Goal: Navigation & Orientation: Find specific page/section

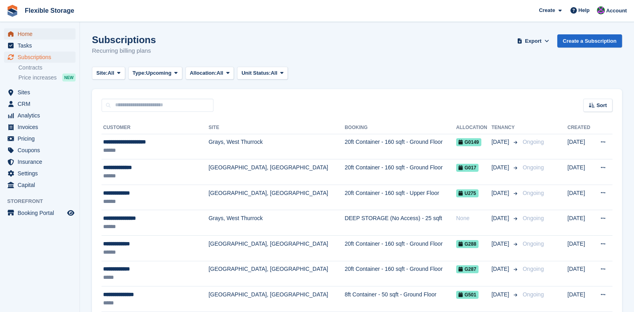
click at [27, 32] on span "Home" at bounding box center [42, 33] width 48 height 11
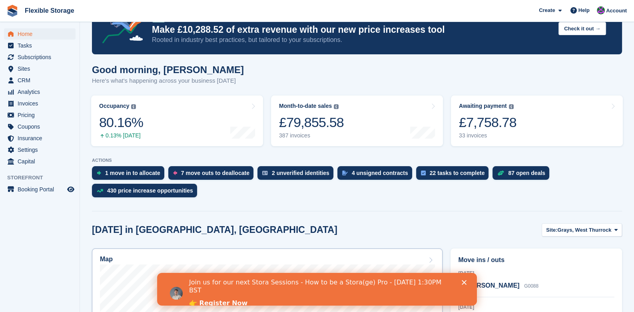
scroll to position [40, 0]
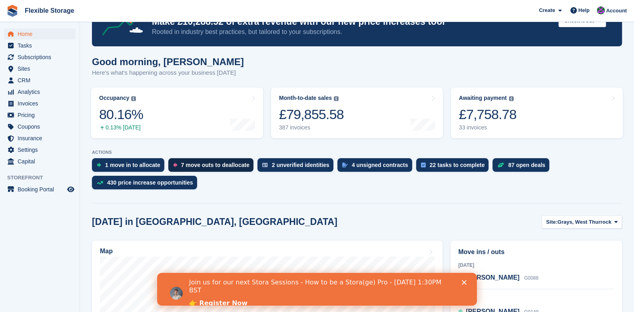
click at [176, 162] on div "7 move outs to deallocate" at bounding box center [210, 165] width 85 height 14
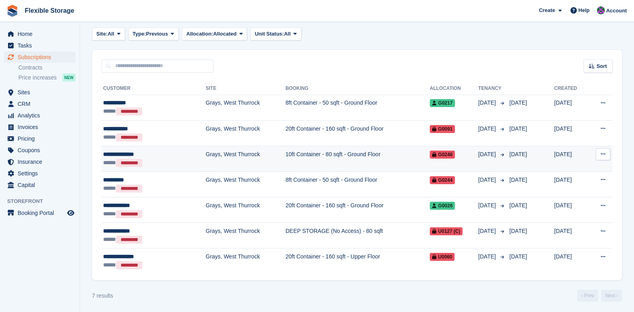
scroll to position [40, 0]
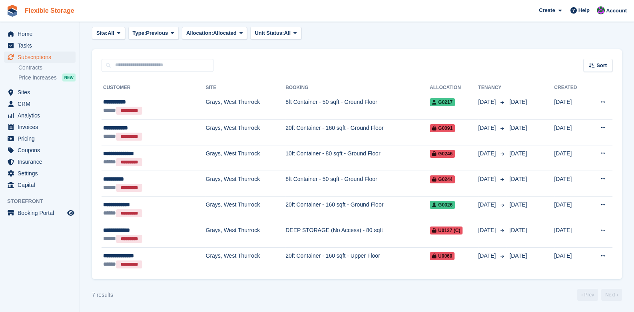
click at [37, 8] on link "Flexible Storage" at bounding box center [50, 10] width 56 height 13
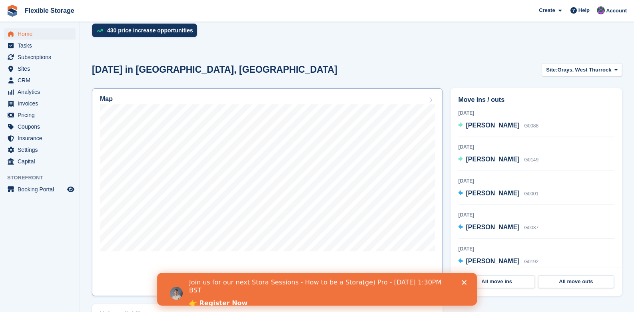
scroll to position [200, 0]
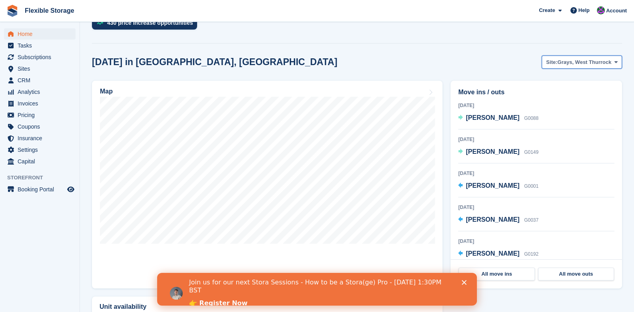
click at [563, 58] on span "Grays, West Thurrock" at bounding box center [584, 62] width 54 height 8
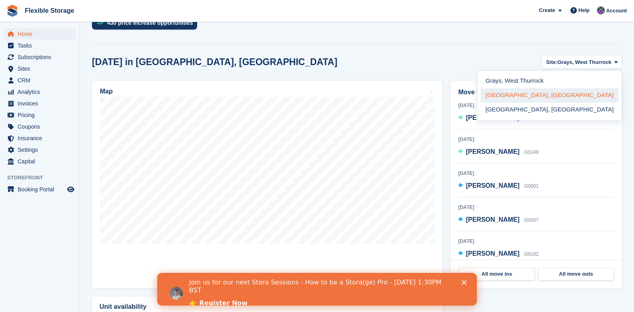
click at [560, 94] on link "[GEOGRAPHIC_DATA], [GEOGRAPHIC_DATA]" at bounding box center [550, 95] width 138 height 14
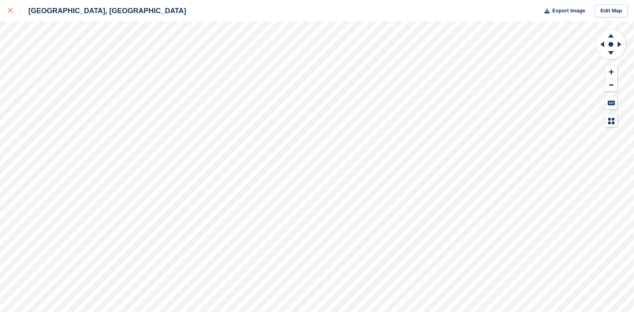
click at [11, 10] on icon at bounding box center [10, 10] width 5 height 5
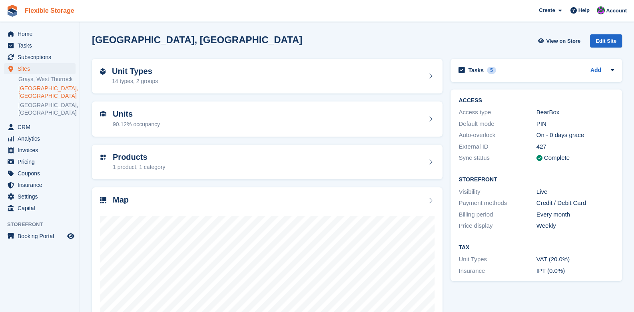
click at [46, 5] on link "Flexible Storage" at bounding box center [50, 10] width 56 height 13
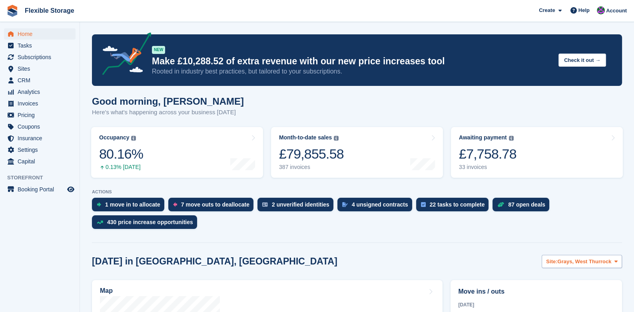
scroll to position [120, 0]
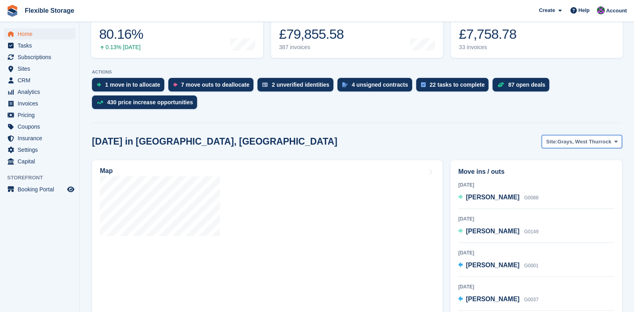
click at [600, 142] on span "Grays, West Thurrock" at bounding box center [584, 142] width 54 height 8
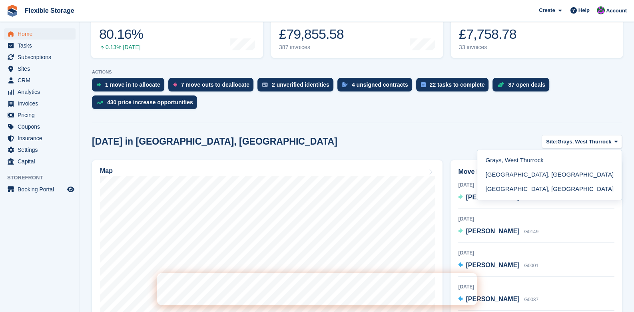
click at [572, 189] on link "[GEOGRAPHIC_DATA], [GEOGRAPHIC_DATA]" at bounding box center [550, 189] width 138 height 14
click at [580, 190] on link "[GEOGRAPHIC_DATA], [GEOGRAPHIC_DATA]" at bounding box center [550, 189] width 138 height 14
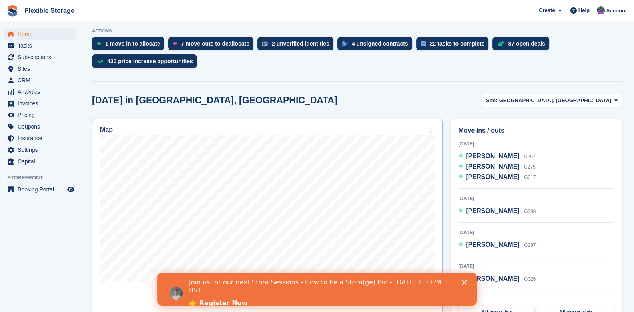
scroll to position [200, 0]
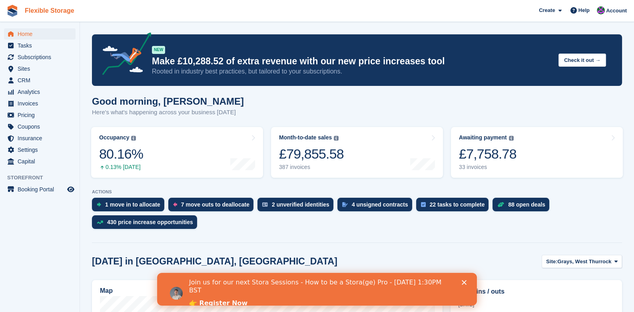
click at [38, 16] on link "Flexible Storage" at bounding box center [50, 10] width 56 height 13
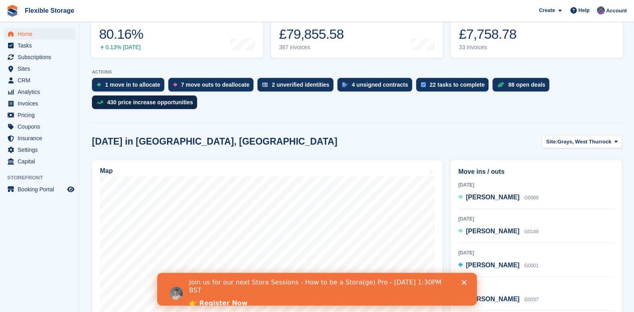
scroll to position [160, 0]
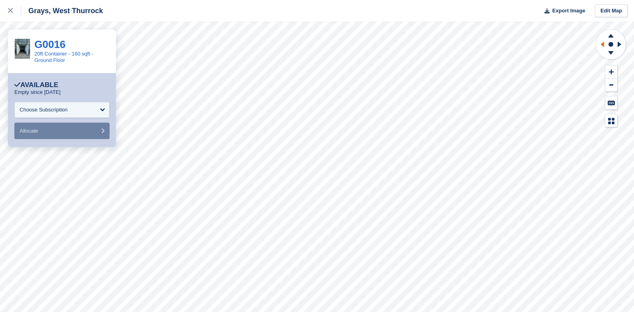
click at [604, 45] on icon at bounding box center [601, 44] width 10 height 21
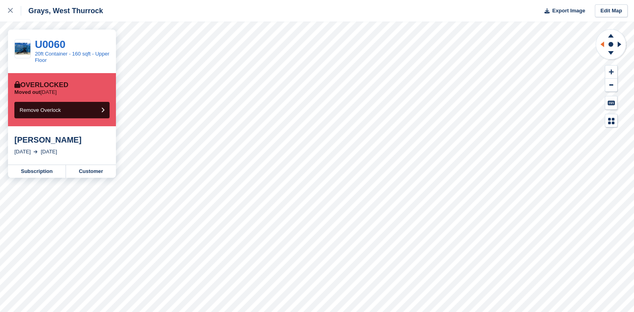
click at [601, 42] on icon at bounding box center [601, 44] width 10 height 21
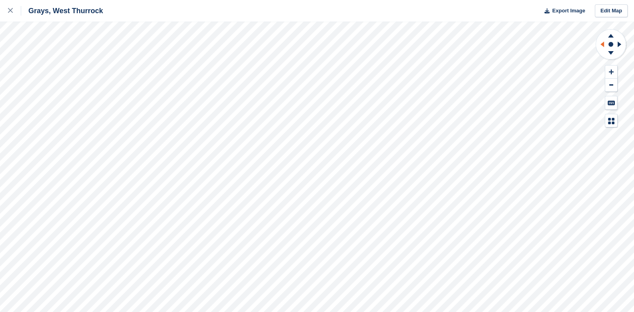
click at [605, 43] on icon at bounding box center [601, 44] width 10 height 21
click at [618, 42] on icon at bounding box center [620, 45] width 4 height 6
click at [99, 89] on div "Grays, West Thurrock Export Image Edit Map" at bounding box center [317, 156] width 634 height 312
click at [105, 85] on div "Grays, West Thurrock Export Image Edit Map" at bounding box center [317, 156] width 634 height 312
